Goal: Task Accomplishment & Management: Manage account settings

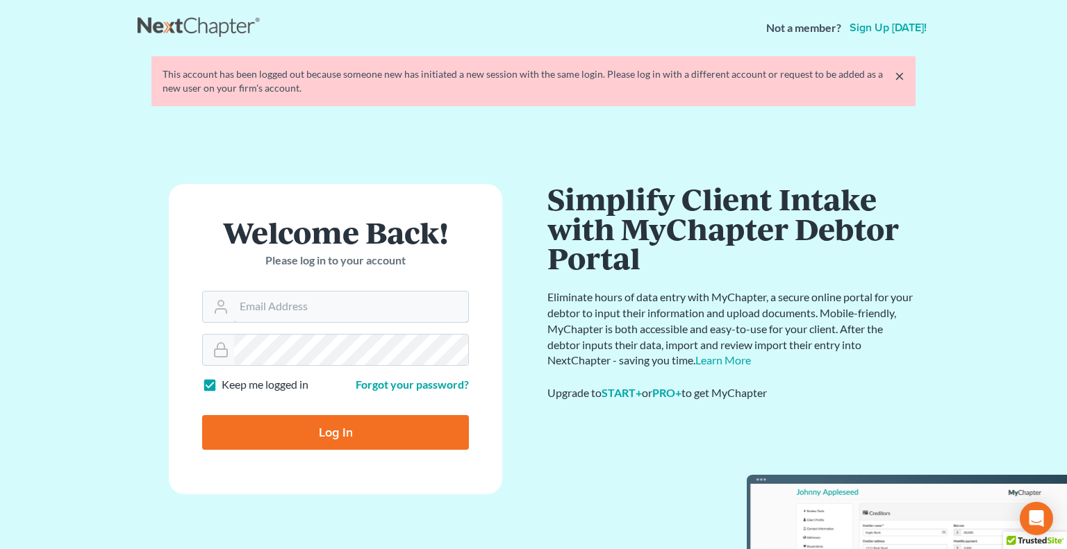
type input "[PERSON_NAME][EMAIL_ADDRESS][DOMAIN_NAME]"
click at [328, 417] on input "Log In" at bounding box center [335, 432] width 267 height 35
type input "Thinking..."
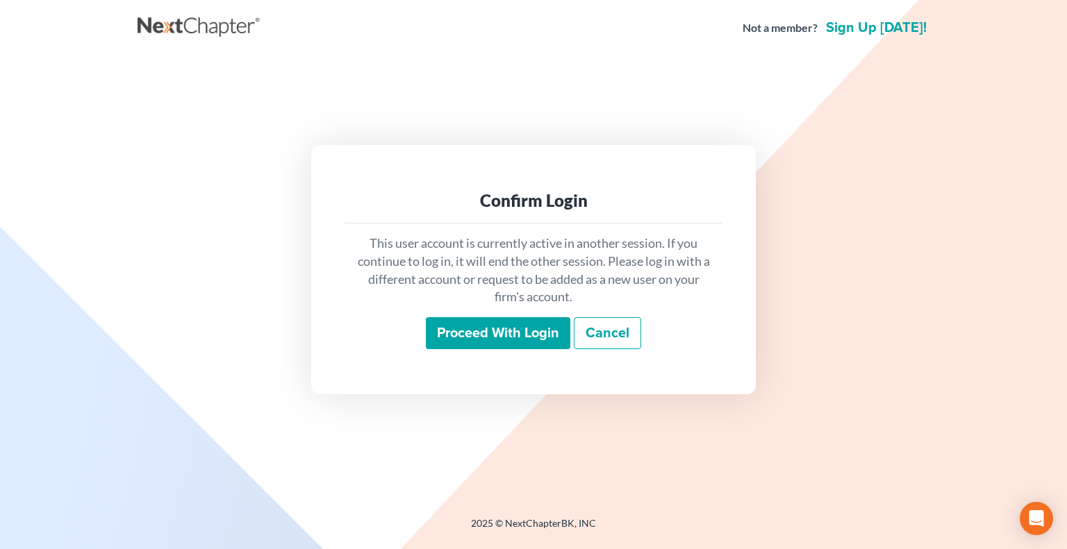
click at [453, 343] on input "Proceed with login" at bounding box center [498, 333] width 144 height 32
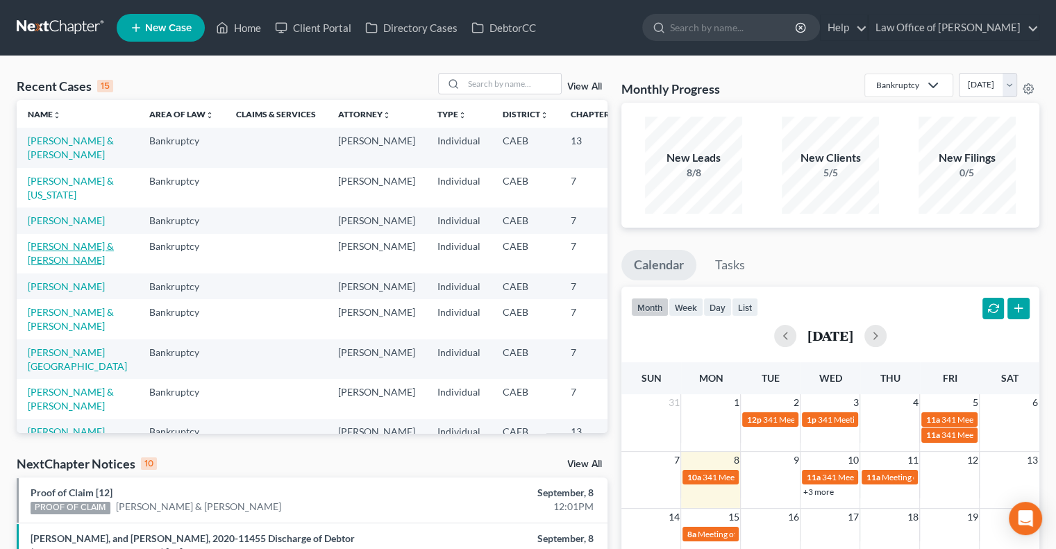
click at [31, 266] on link "[PERSON_NAME] & [PERSON_NAME]" at bounding box center [71, 253] width 86 height 26
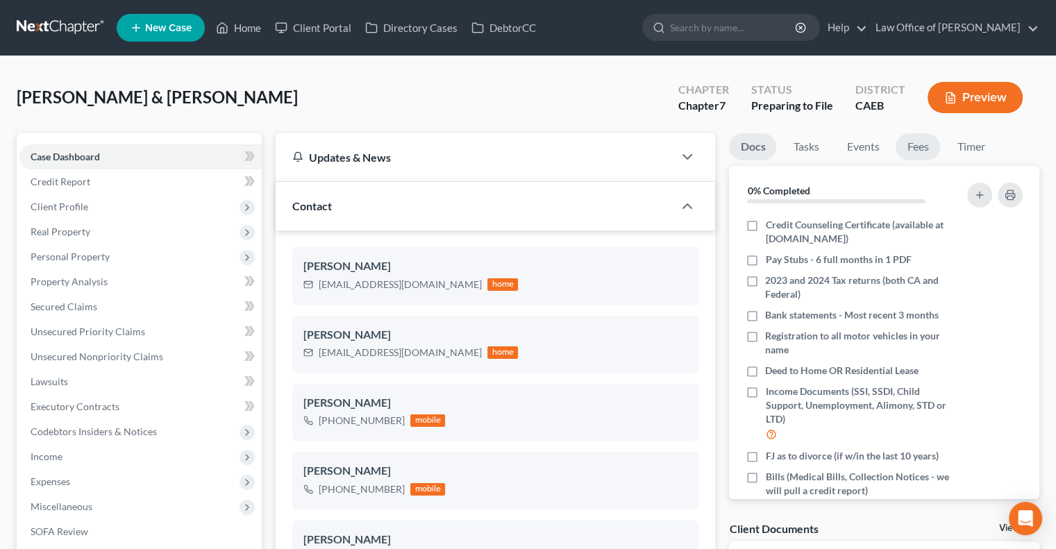
scroll to position [697, 0]
click at [917, 144] on link "Fees" at bounding box center [918, 146] width 44 height 27
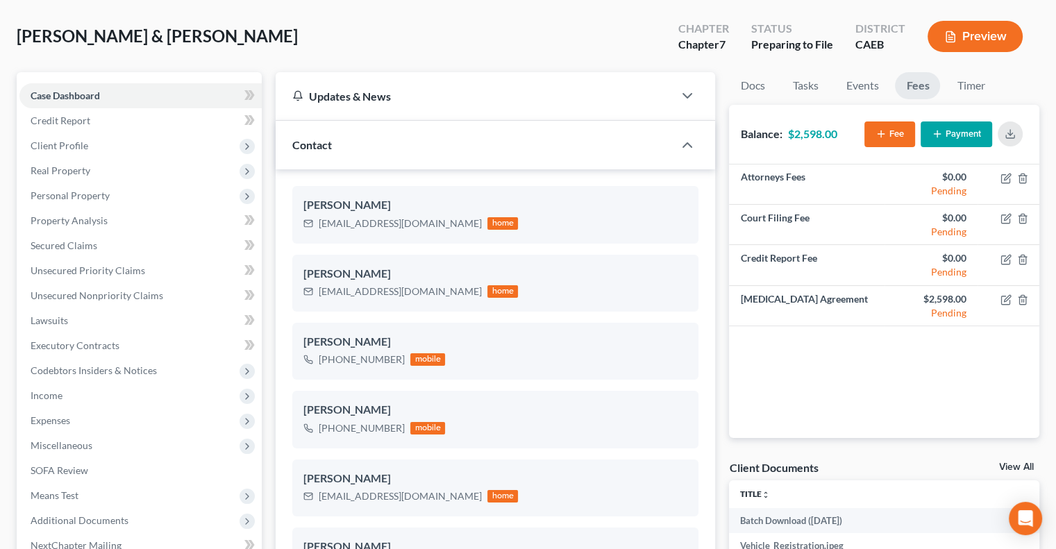
scroll to position [0, 0]
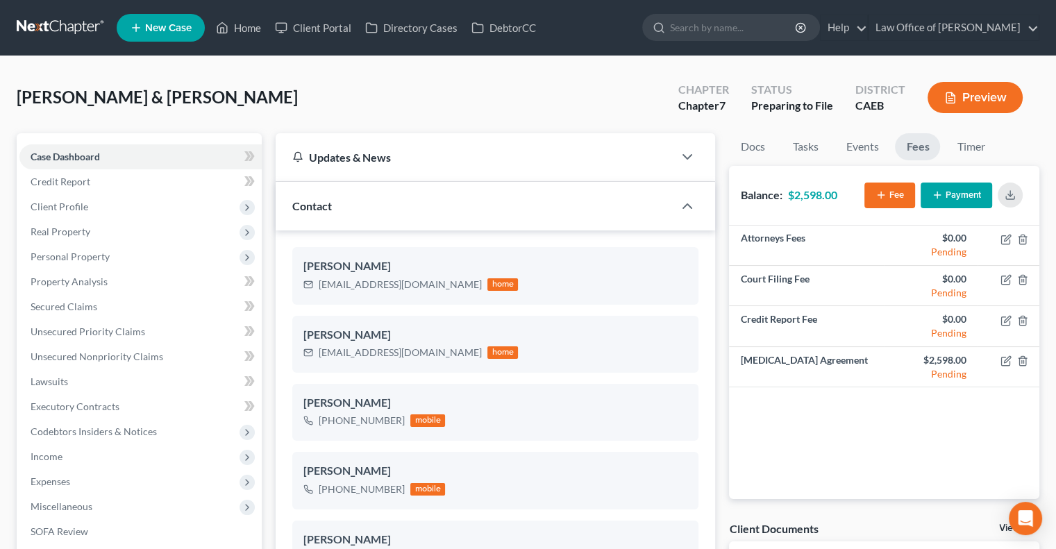
click at [953, 198] on button "Payment" at bounding box center [957, 196] width 72 height 26
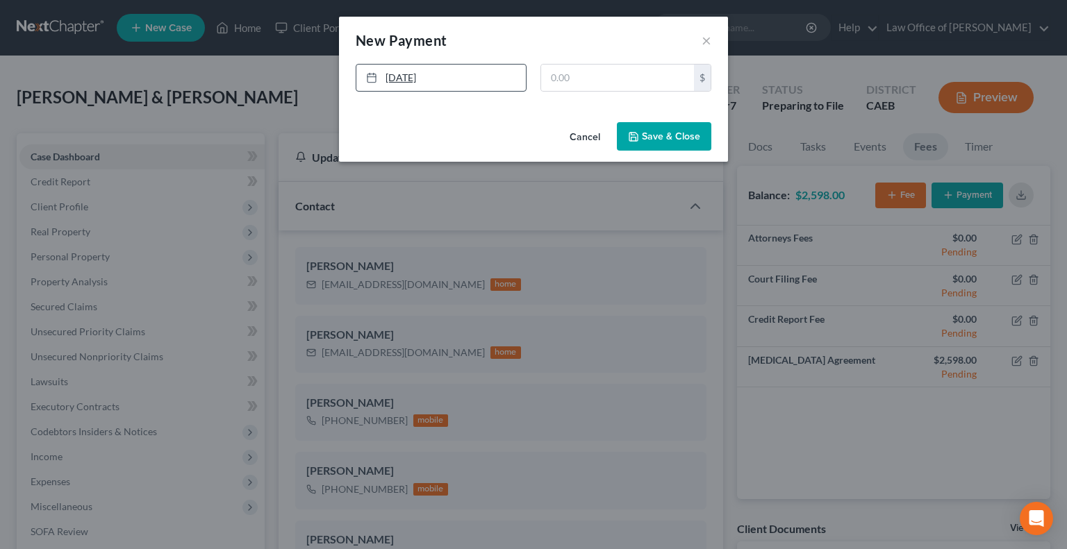
click at [397, 81] on link "9/8/2025" at bounding box center [440, 78] width 169 height 26
click at [563, 85] on input "text" at bounding box center [617, 78] width 153 height 26
type input "2,598"
click at [639, 136] on icon "button" at bounding box center [633, 136] width 11 height 11
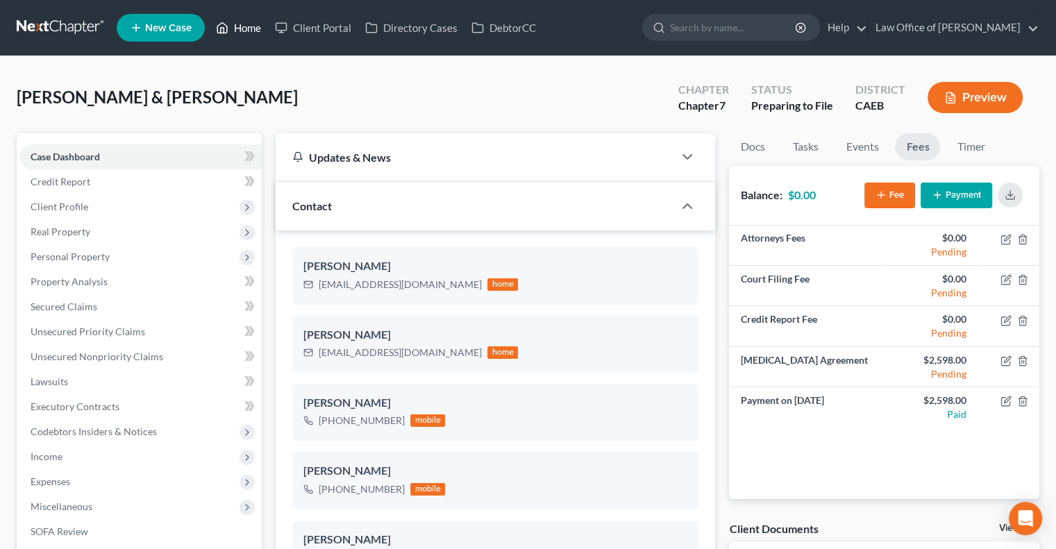
click at [238, 28] on link "Home" at bounding box center [238, 27] width 59 height 25
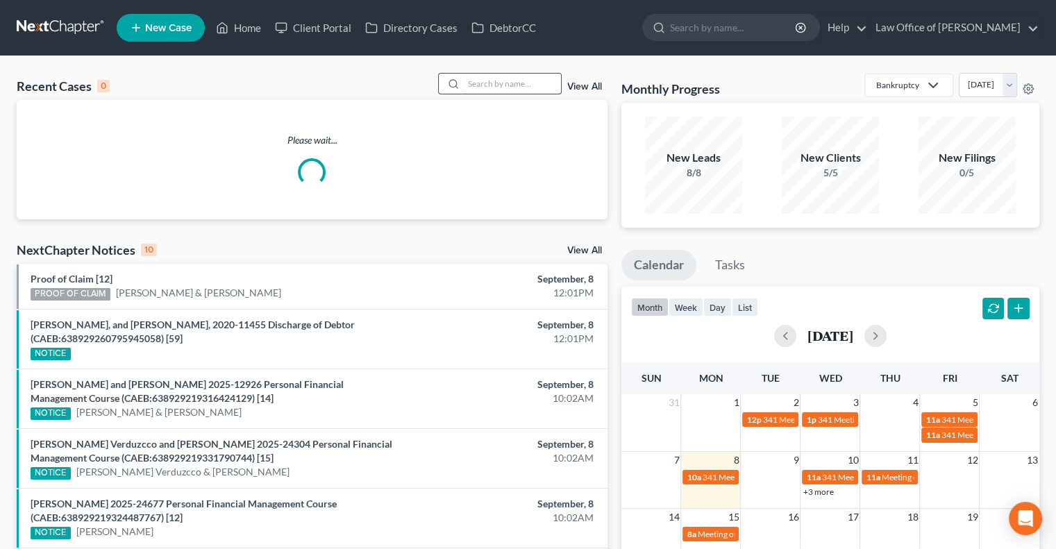
click at [496, 88] on input "search" at bounding box center [512, 84] width 97 height 20
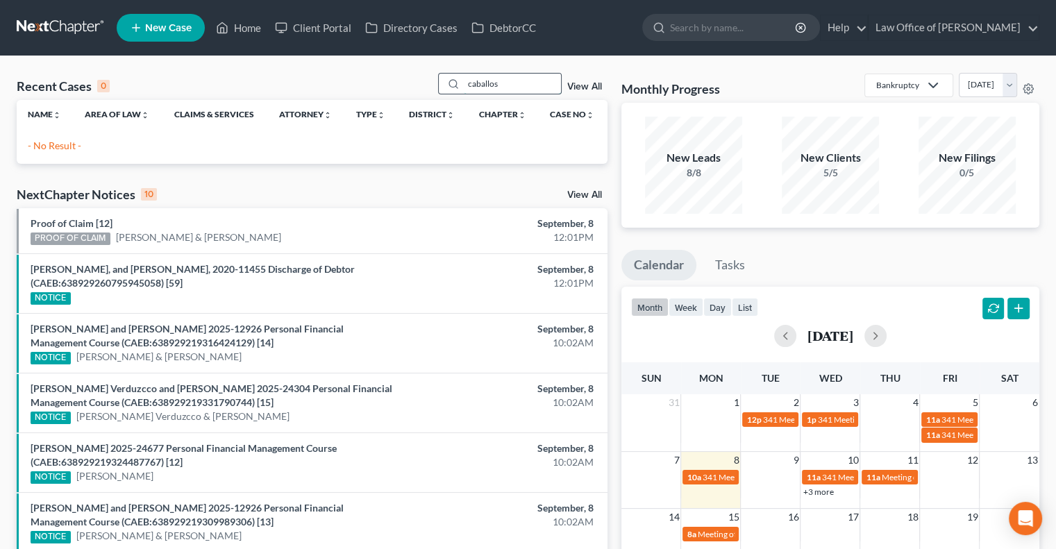
click at [470, 85] on input "caballos" at bounding box center [512, 84] width 97 height 20
type input "ceballos"
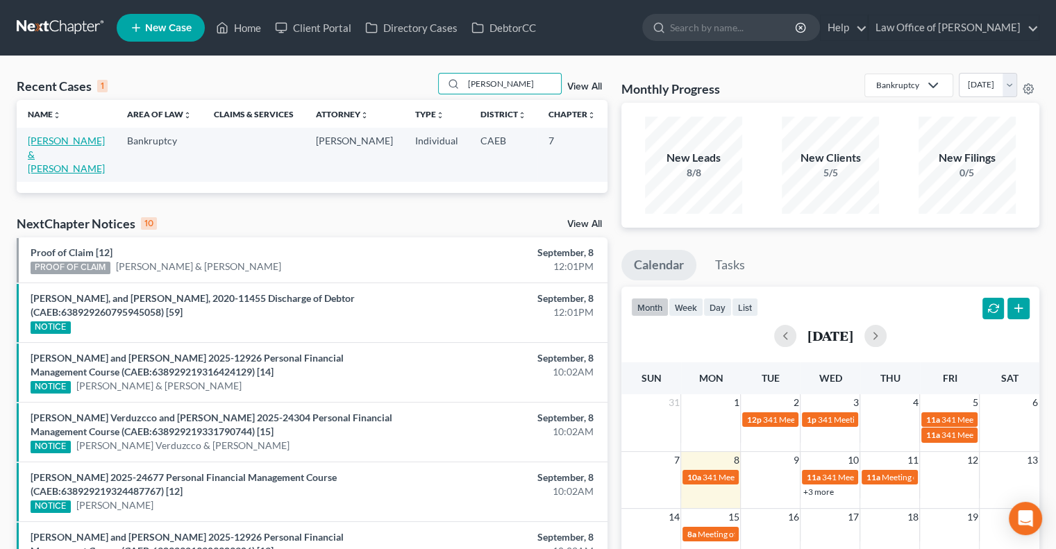
click at [42, 157] on link "Ceballos, Daniel & Margaret" at bounding box center [66, 155] width 77 height 40
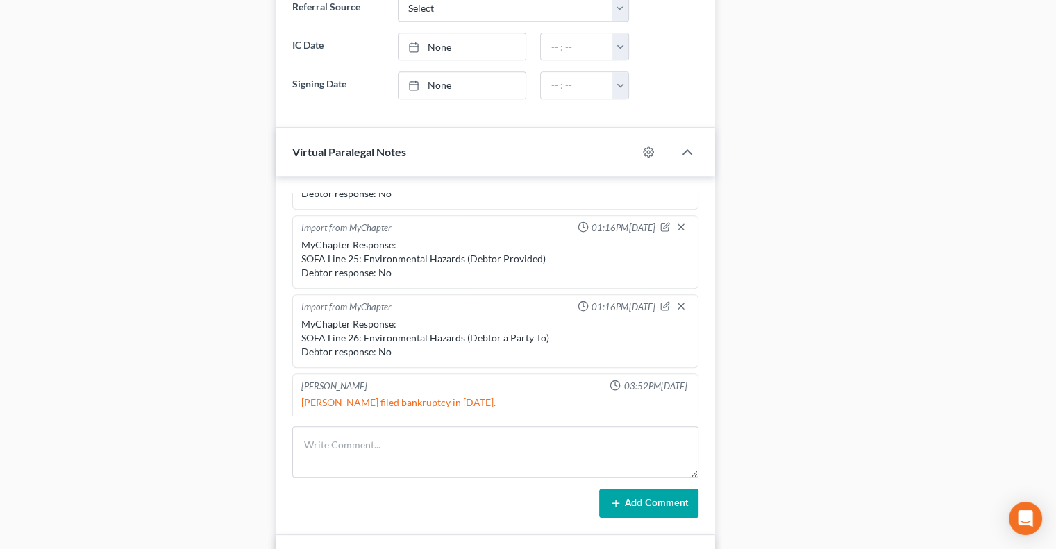
scroll to position [839, 0]
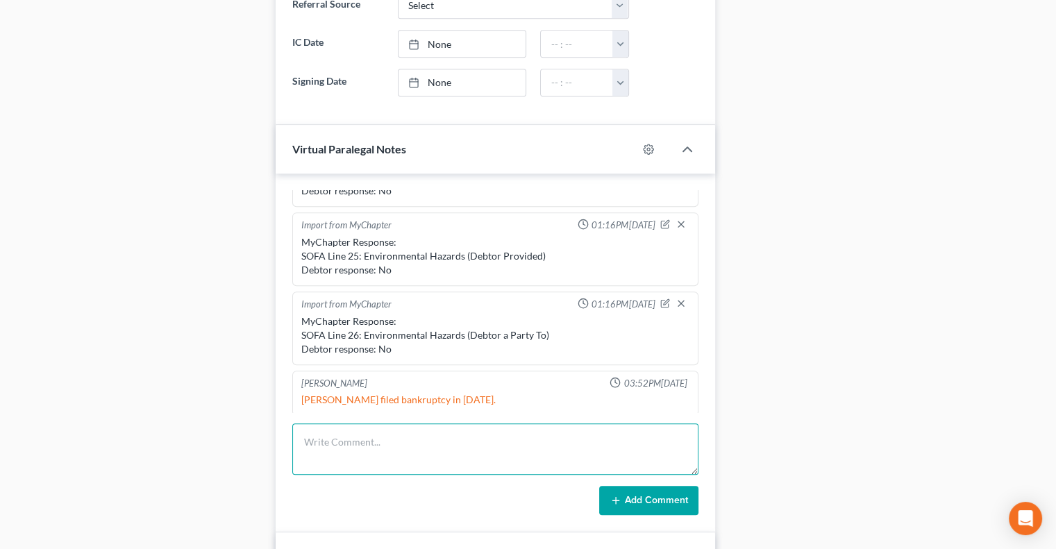
click at [440, 449] on textarea at bounding box center [495, 449] width 406 height 51
paste textarea "In California, the state’s exemption statute, California Code of Civil Procedur…"
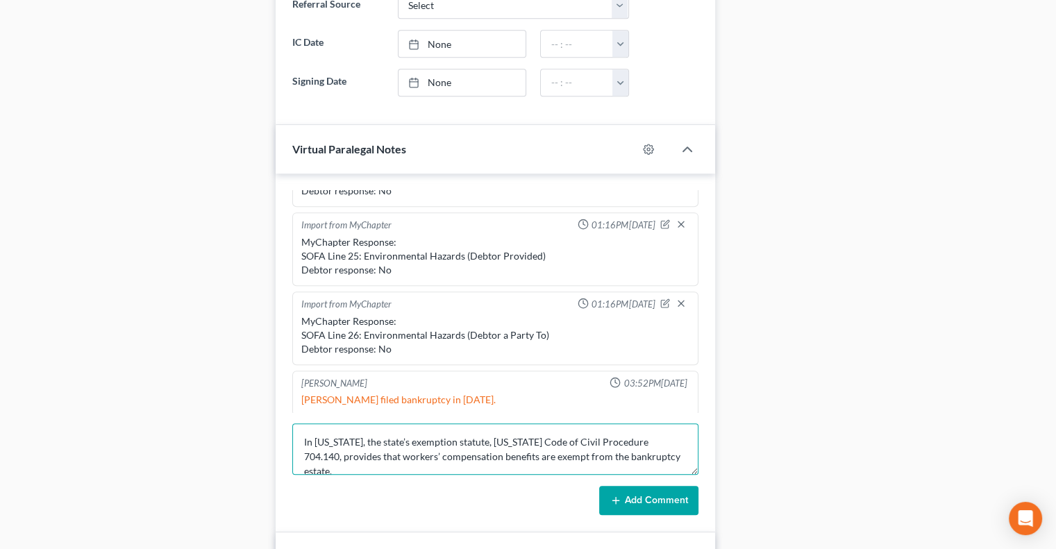
type textarea "In California, the state’s exemption statute, California Code of Civil Procedur…"
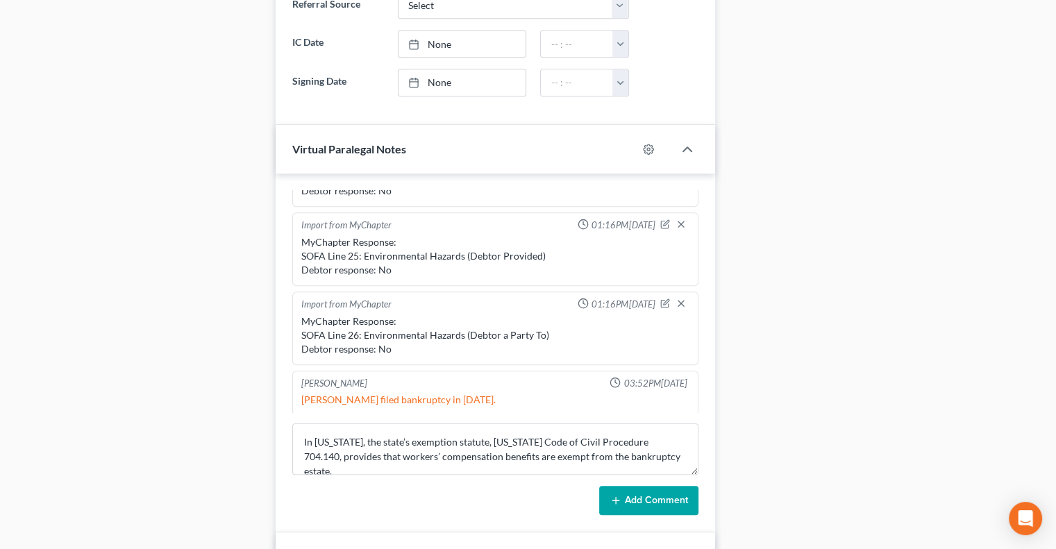
click at [631, 495] on button "Add Comment" at bounding box center [648, 500] width 99 height 29
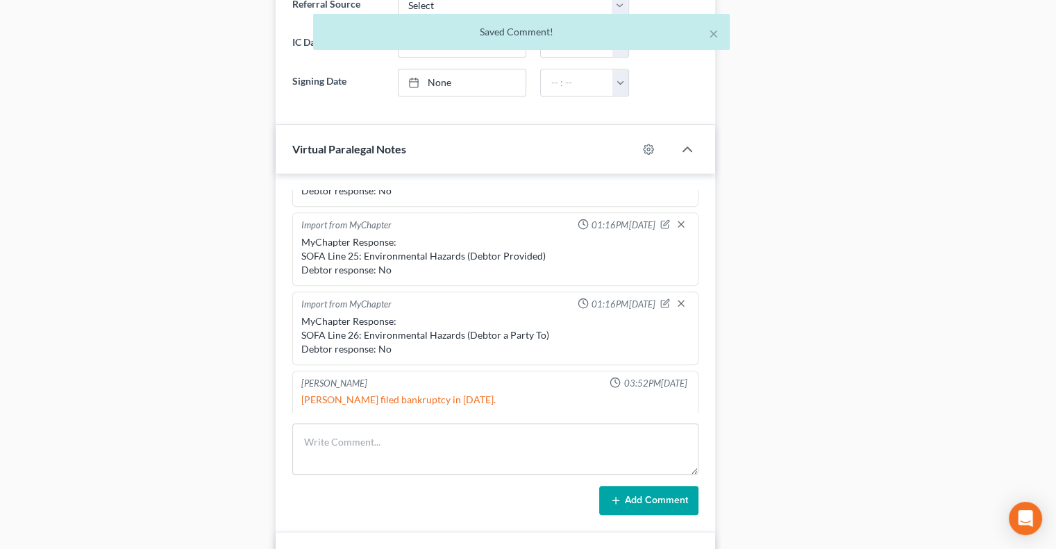
scroll to position [887, 0]
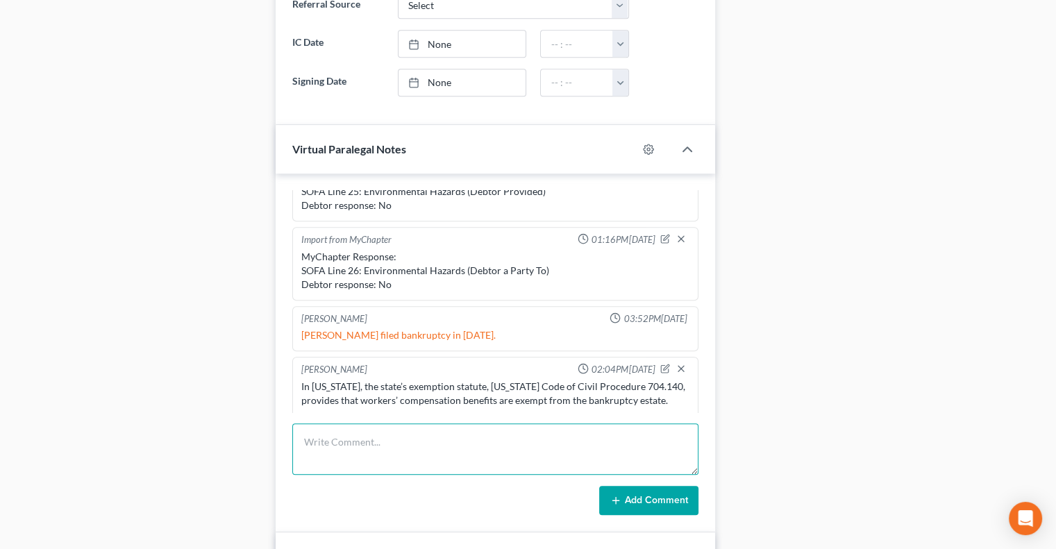
click at [352, 428] on textarea at bounding box center [495, 449] width 406 height 51
paste textarea "If you are using California Code of Civil Procedure §704 then it’s protected un…"
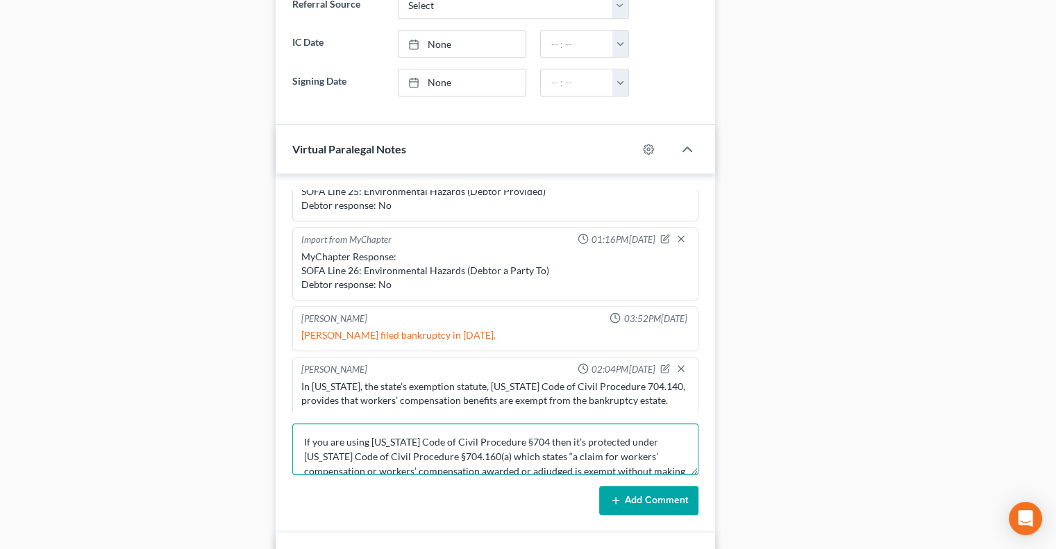
scroll to position [32, 0]
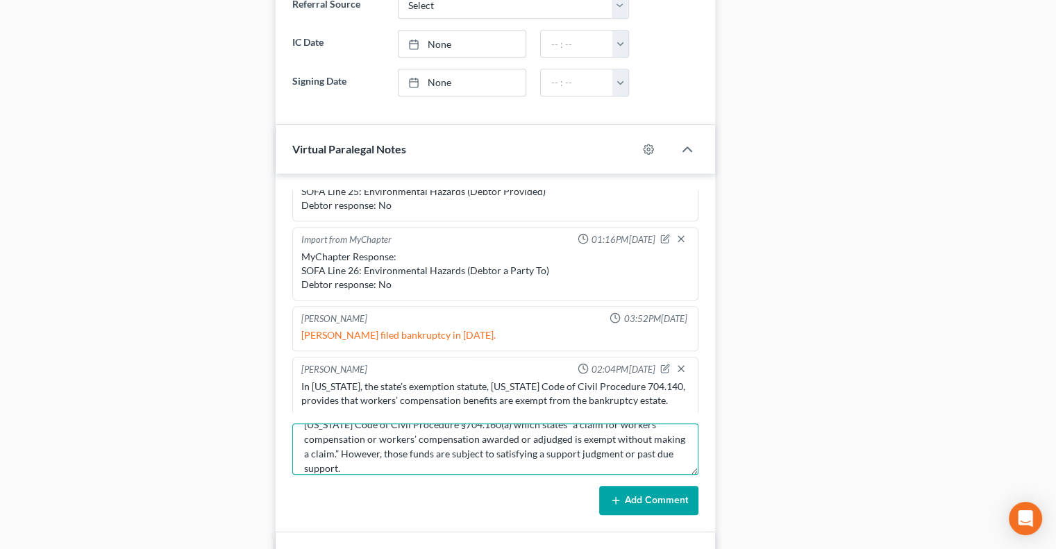
type textarea "If you are using California Code of Civil Procedure §704 then it’s protected un…"
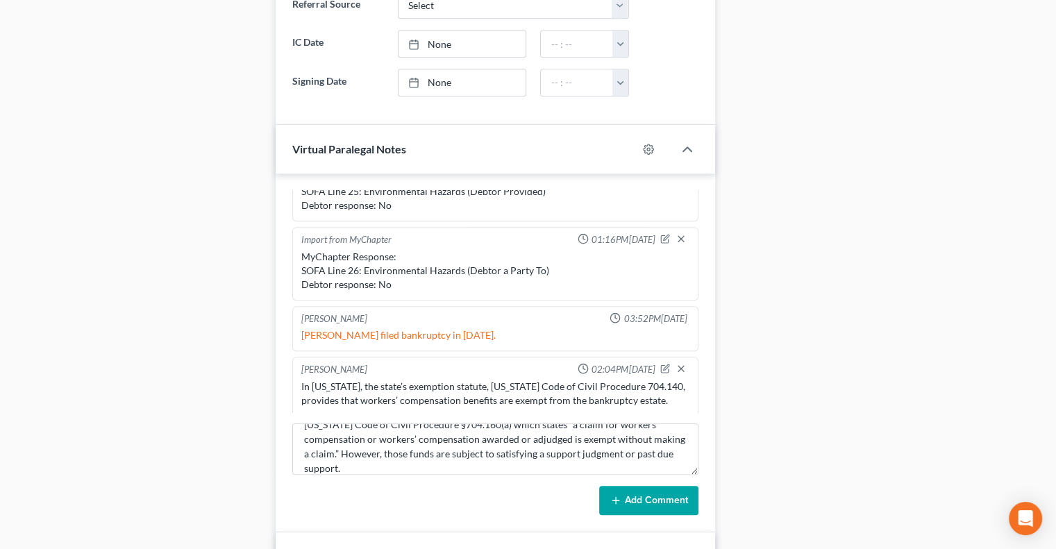
click at [618, 495] on icon at bounding box center [615, 500] width 11 height 11
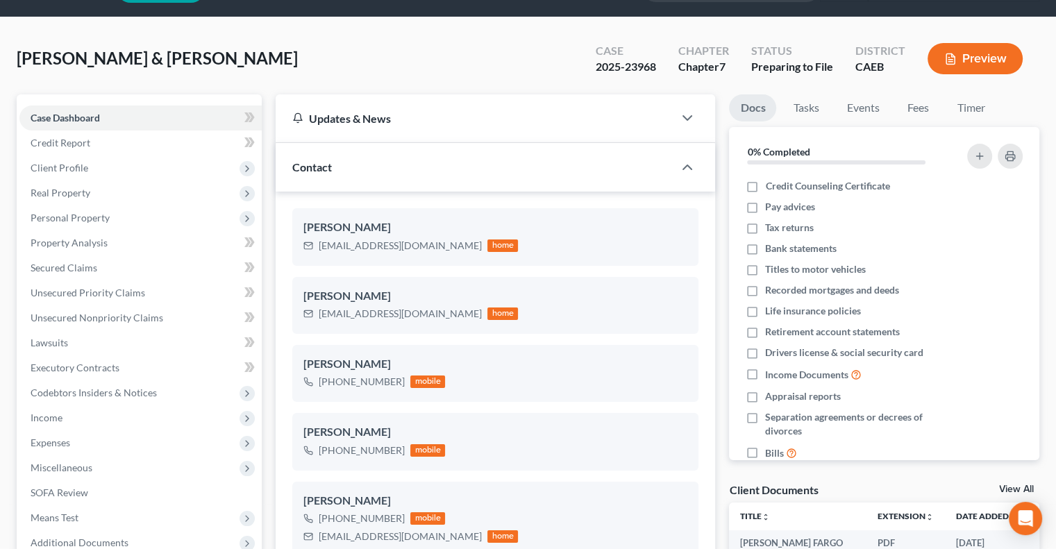
scroll to position [0, 0]
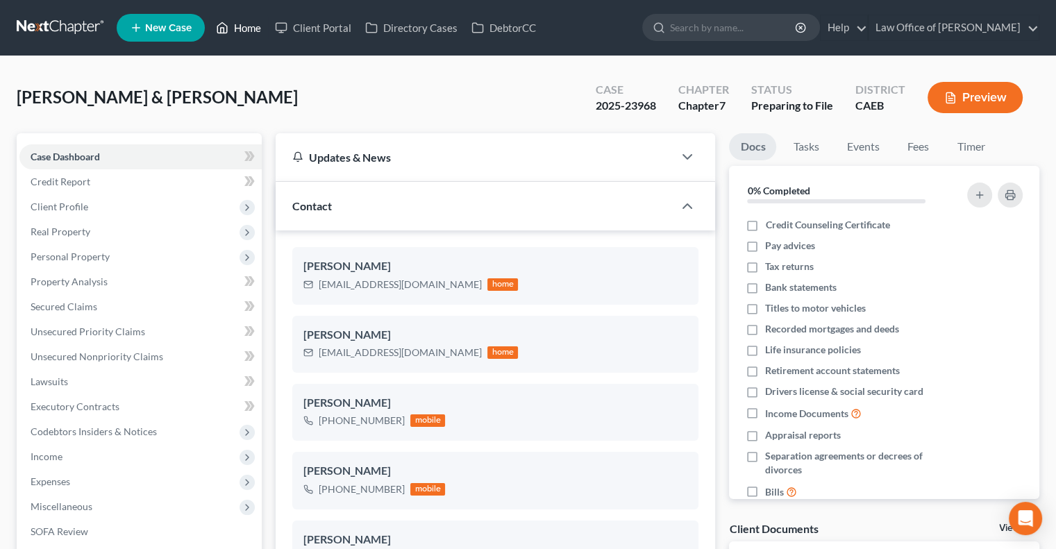
click at [244, 20] on link "Home" at bounding box center [238, 27] width 59 height 25
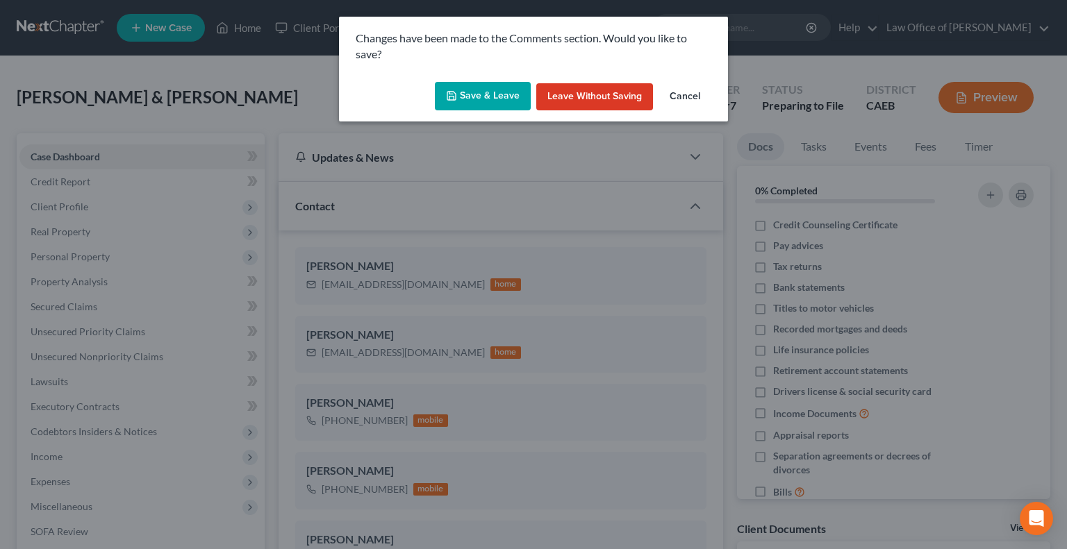
click at [485, 97] on button "Save & Leave" at bounding box center [483, 96] width 96 height 29
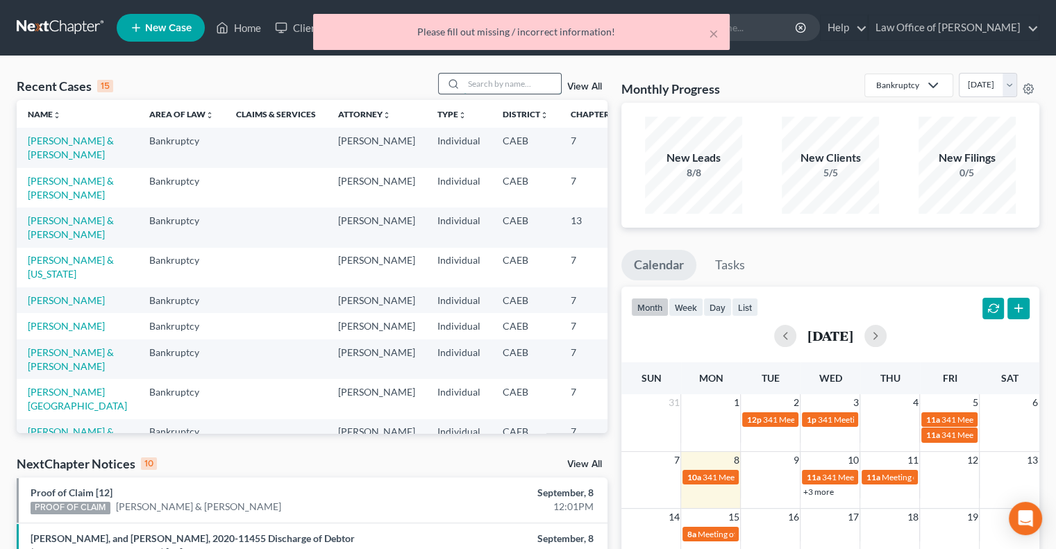
click at [525, 85] on input "search" at bounding box center [512, 84] width 97 height 20
type input "l"
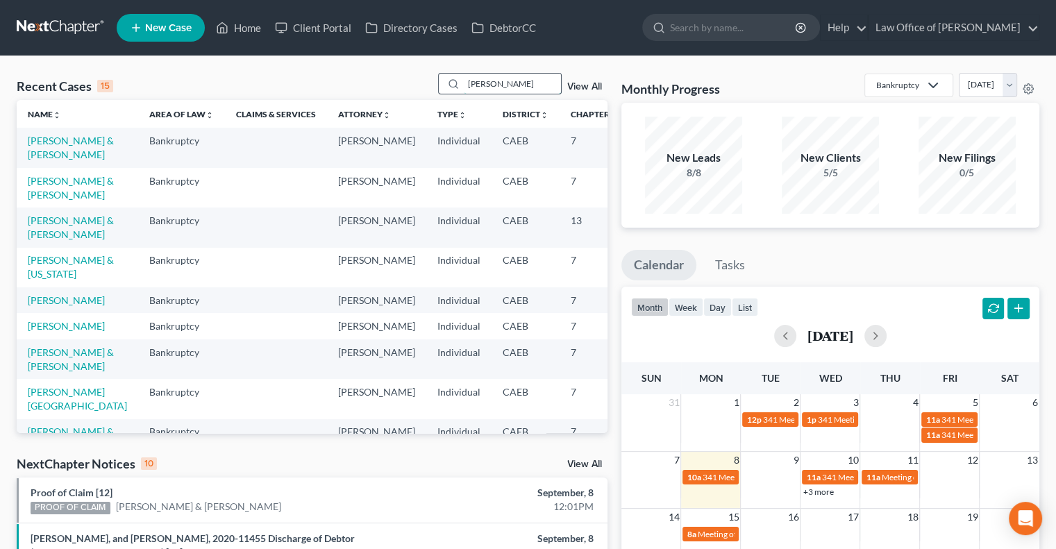
type input "lopez"
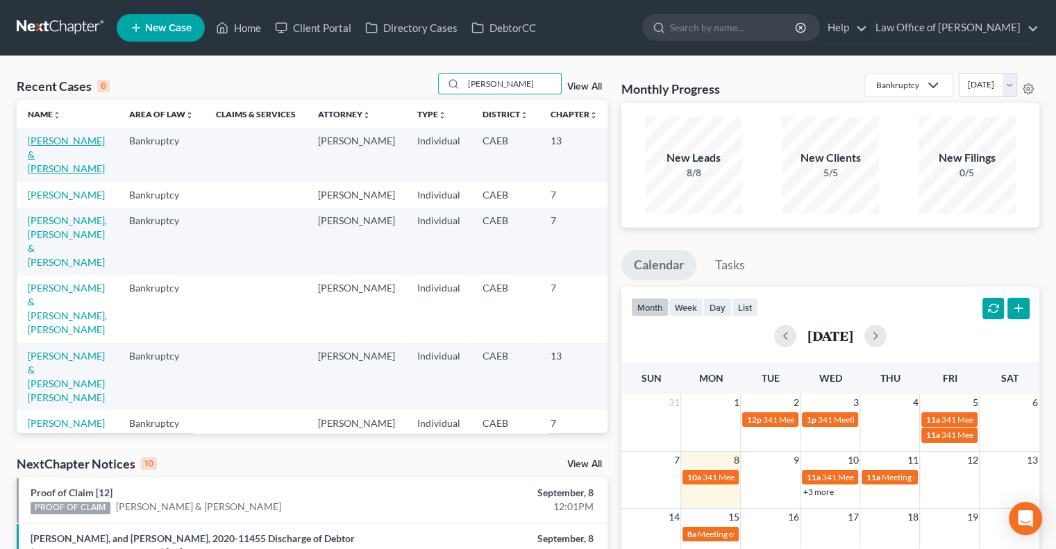
click at [42, 159] on link "Lopez, Juan & LOPEZ, MABEL" at bounding box center [66, 155] width 77 height 40
select select "1"
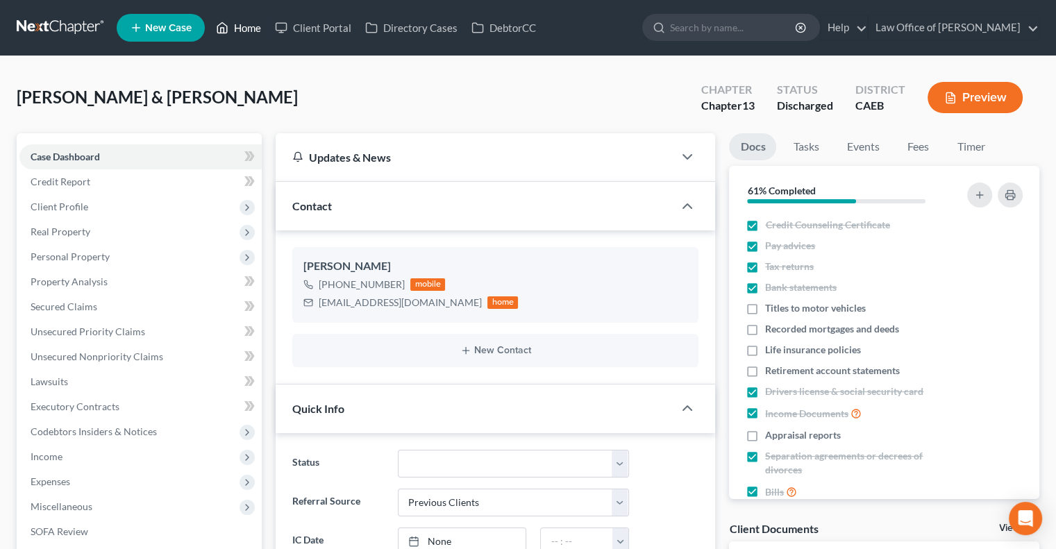
click at [240, 22] on link "Home" at bounding box center [238, 27] width 59 height 25
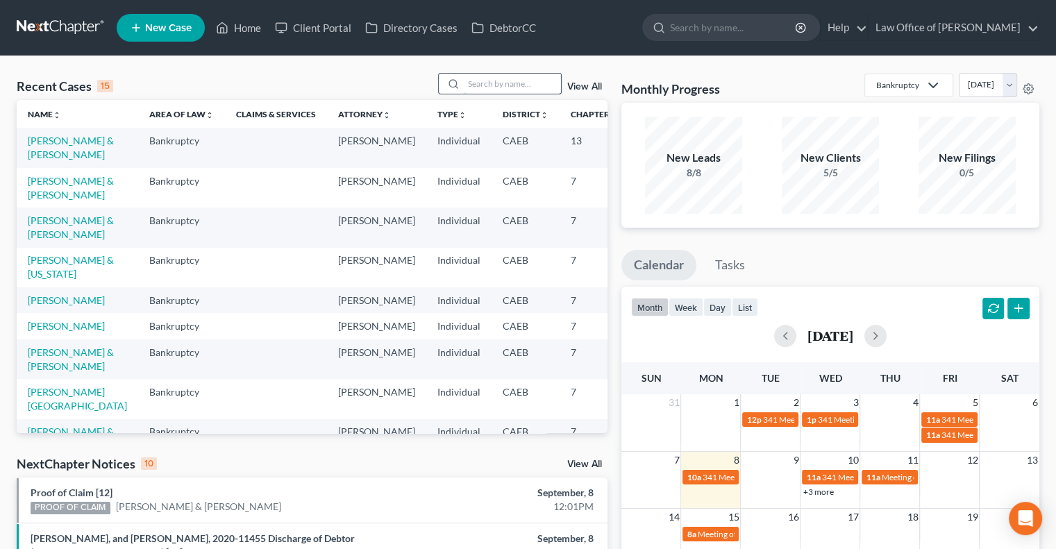
click at [492, 85] on input "search" at bounding box center [512, 84] width 97 height 20
type input "lopez"
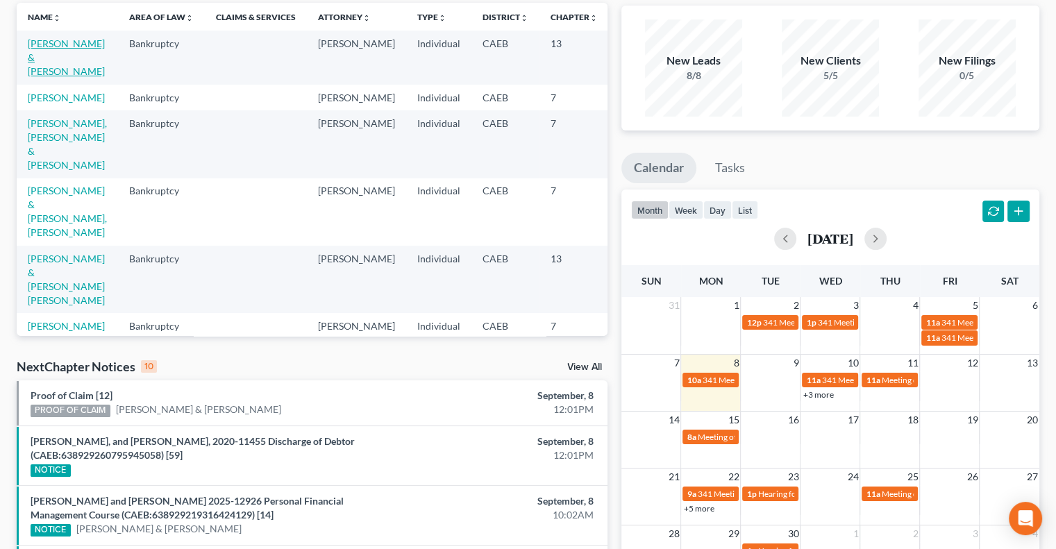
click at [51, 77] on link "Lopez, Juan & LOPEZ, MABEL" at bounding box center [66, 58] width 77 height 40
select select "1"
